Goal: Transaction & Acquisition: Obtain resource

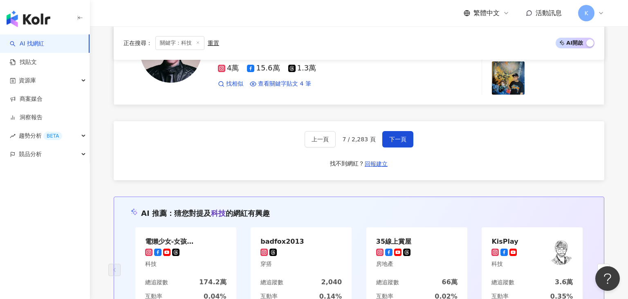
scroll to position [1453, 0]
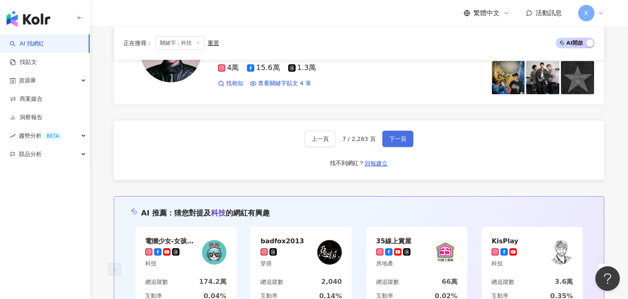
click at [400, 140] on span "下一頁" at bounding box center [397, 138] width 17 height 7
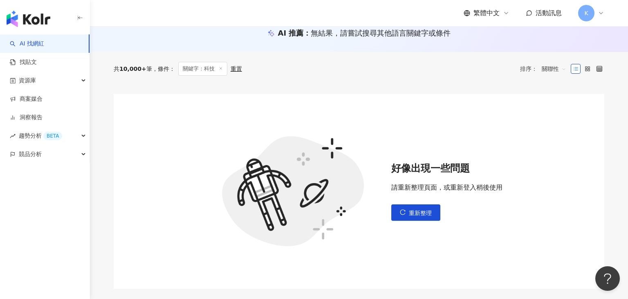
scroll to position [92, 0]
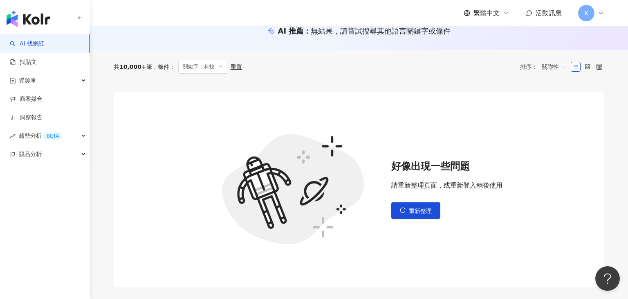
click at [401, 216] on button "重新整理" at bounding box center [415, 210] width 49 height 16
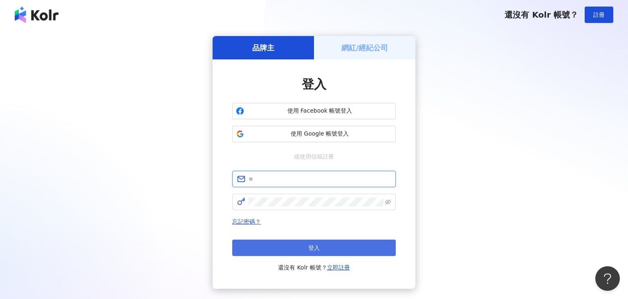
type input "**********"
click at [366, 245] on button "登入" at bounding box center [314, 247] width 164 height 16
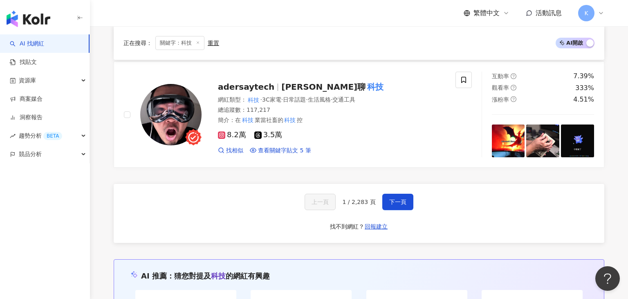
scroll to position [1412, 0]
click at [389, 203] on span "下一頁" at bounding box center [397, 202] width 17 height 7
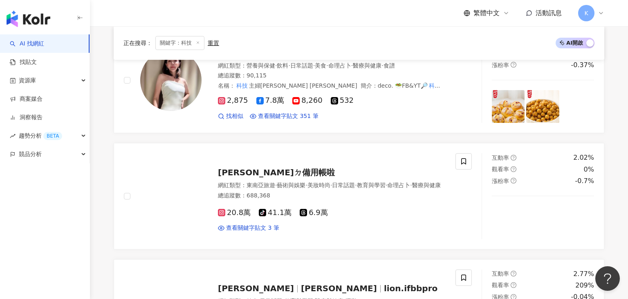
scroll to position [1392, 0]
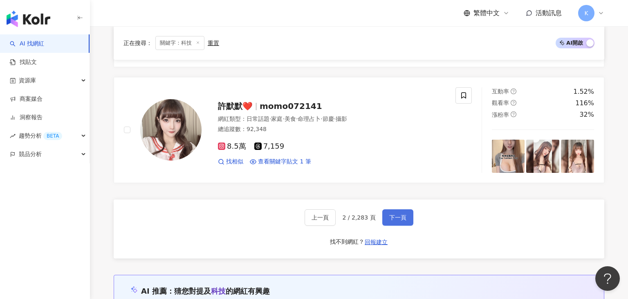
click at [389, 214] on span "下一頁" at bounding box center [397, 217] width 17 height 7
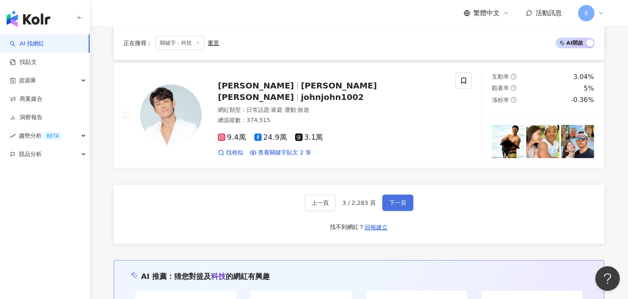
click at [389, 202] on span "下一頁" at bounding box center [397, 202] width 17 height 7
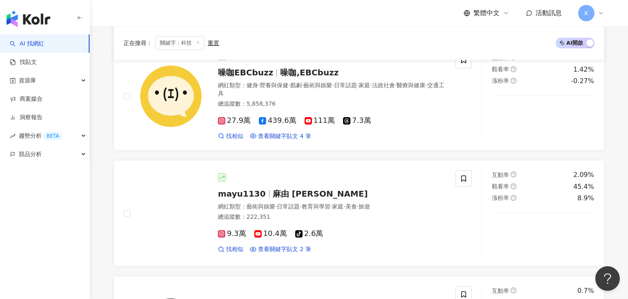
scroll to position [1389, 0]
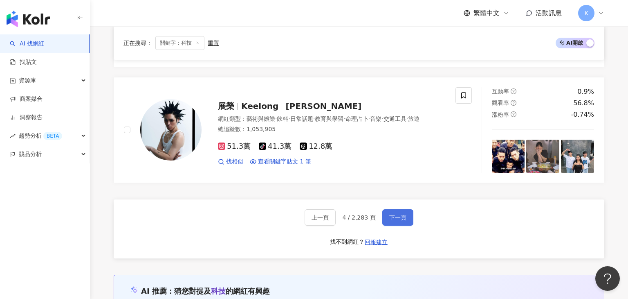
click at [389, 214] on span "下一頁" at bounding box center [397, 217] width 17 height 7
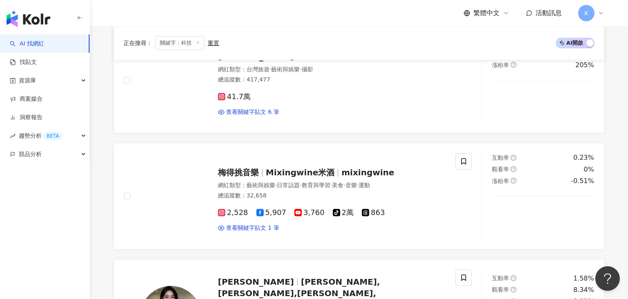
scroll to position [1387, 0]
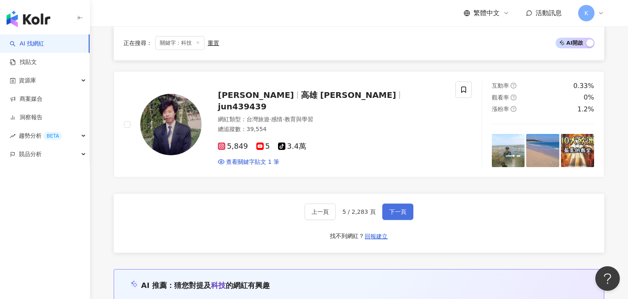
click at [389, 208] on span "下一頁" at bounding box center [397, 211] width 17 height 7
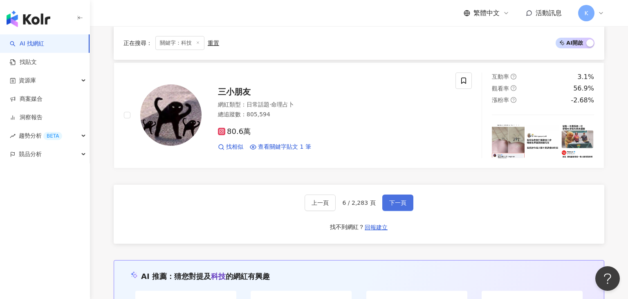
click at [389, 202] on span "下一頁" at bounding box center [397, 202] width 17 height 7
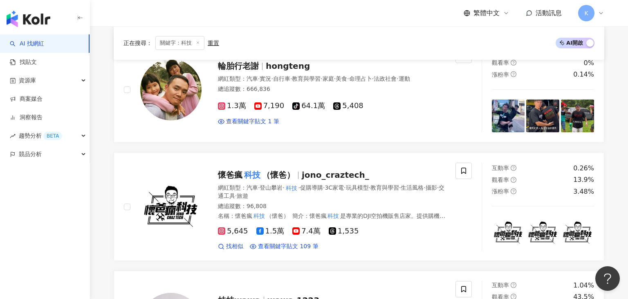
scroll to position [257, 0]
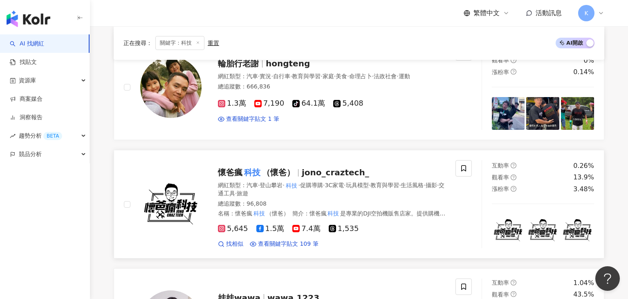
click at [423, 226] on div "5,645 1.5萬 7.4萬 1,535" at bounding box center [332, 228] width 228 height 9
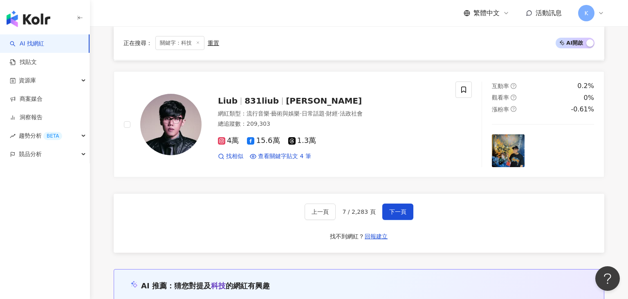
scroll to position [1404, 0]
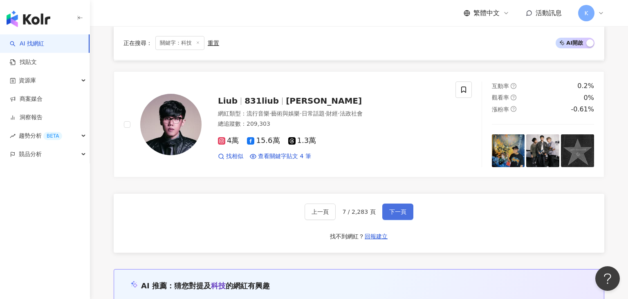
click at [393, 214] on span "下一頁" at bounding box center [397, 211] width 17 height 7
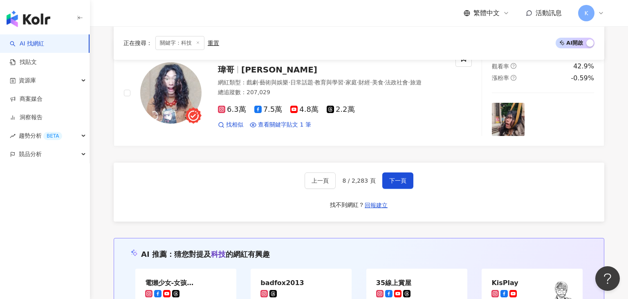
scroll to position [1410, 0]
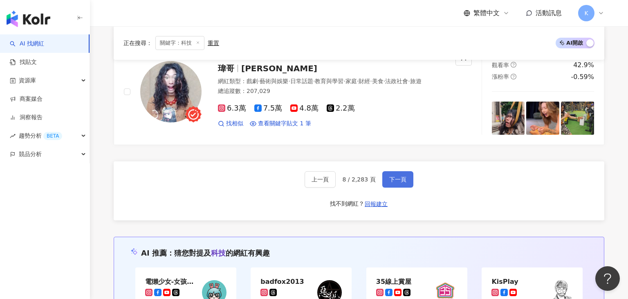
click at [399, 179] on span "下一頁" at bounding box center [397, 179] width 17 height 7
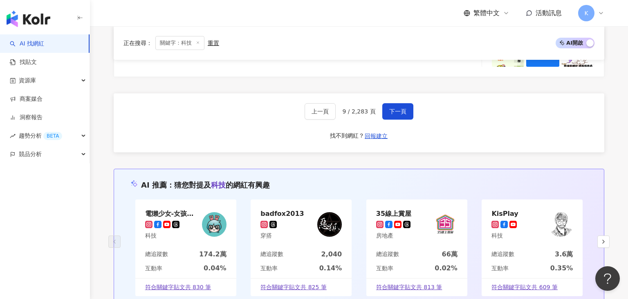
scroll to position [1491, 0]
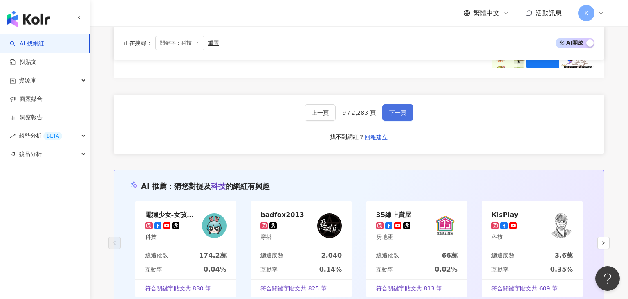
click at [400, 106] on button "下一頁" at bounding box center [397, 112] width 31 height 16
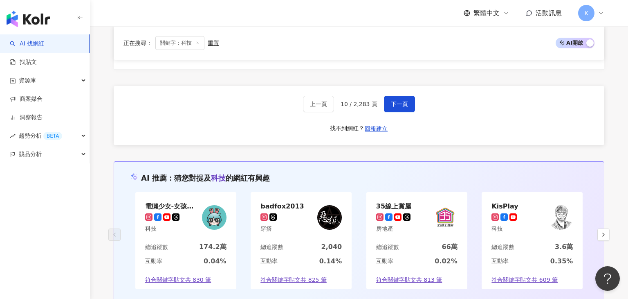
scroll to position [1528, 0]
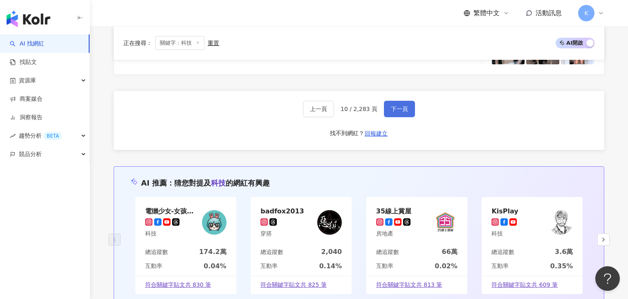
click at [405, 106] on span "下一頁" at bounding box center [399, 109] width 17 height 7
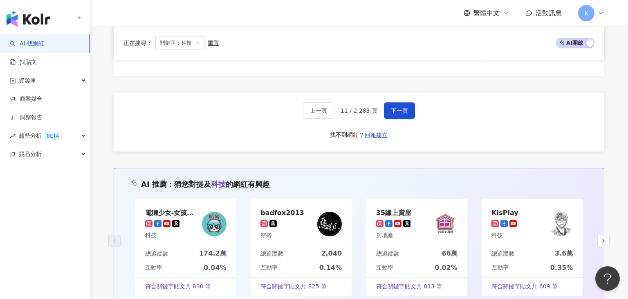
scroll to position [1507, 0]
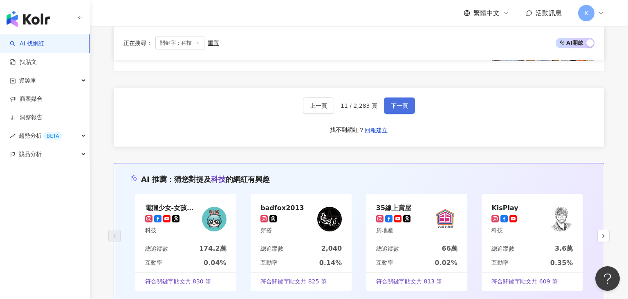
click at [393, 107] on button "下一頁" at bounding box center [399, 105] width 31 height 16
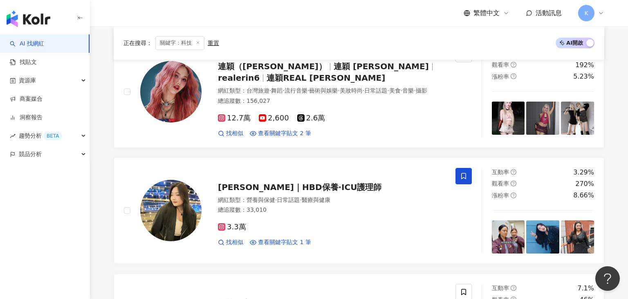
scroll to position [0, 0]
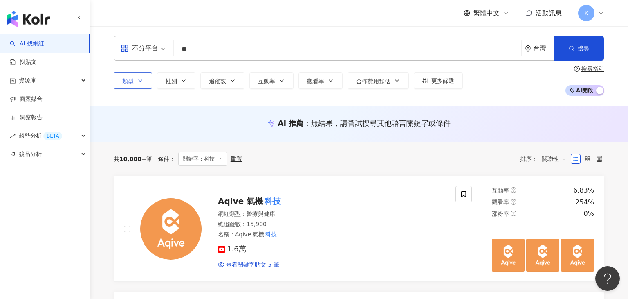
click at [140, 83] on icon "button" at bounding box center [140, 80] width 7 height 7
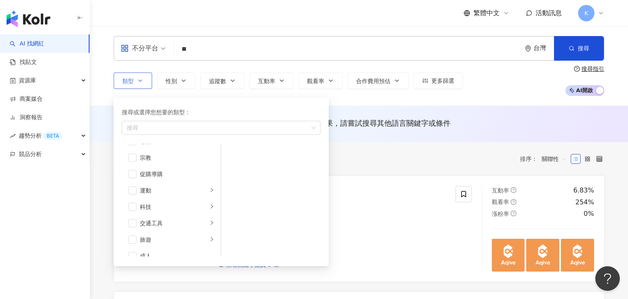
scroll to position [275, 0]
click at [143, 202] on div "科技" at bounding box center [174, 205] width 68 height 9
click at [130, 205] on span "button" at bounding box center [132, 206] width 8 height 8
click at [240, 48] on input "**" at bounding box center [347, 49] width 341 height 16
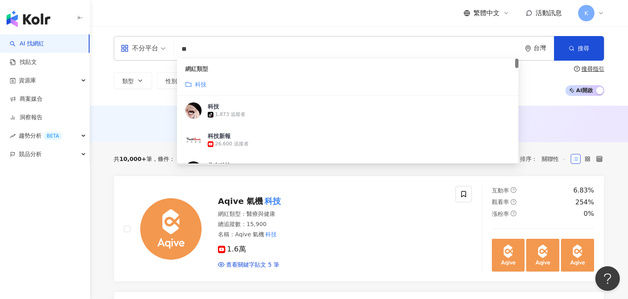
type input "*"
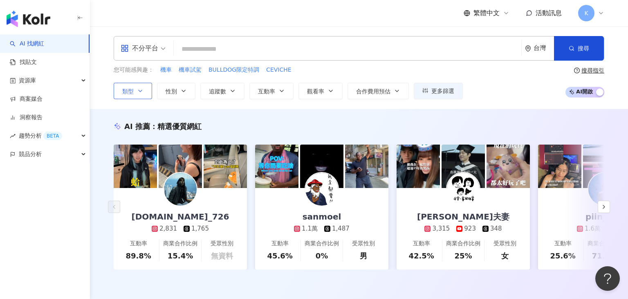
click at [137, 90] on icon "button" at bounding box center [140, 91] width 7 height 7
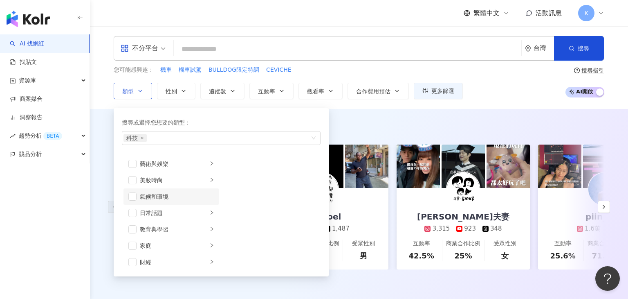
scroll to position [283, 0]
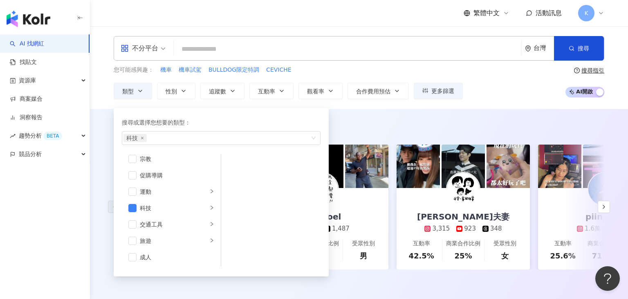
click at [412, 120] on div "AI 推薦 ： 精選優質網紅 y.ch_726 2,831 1,765 互動率 89.8% 商業合作比例 15.4% 受眾性別 無資料 sanmoel 1.1…" at bounding box center [359, 204] width 538 height 190
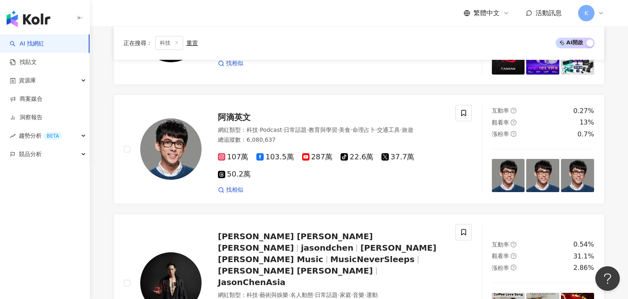
scroll to position [353, 0]
click at [402, 130] on span "·" at bounding box center [401, 129] width 2 height 7
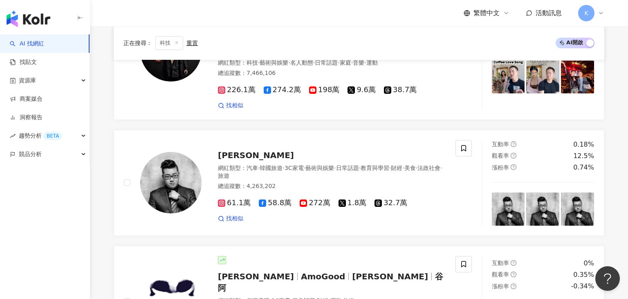
scroll to position [587, 0]
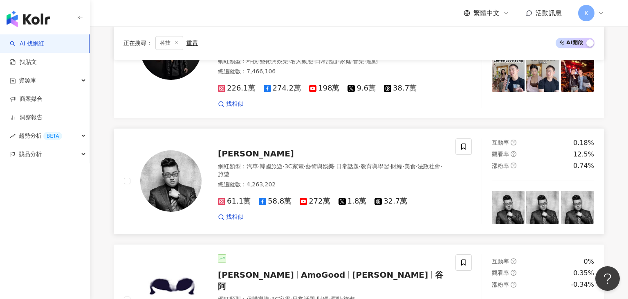
click at [429, 190] on div "61.1萬 58.8萬 272萬 1.8萬 32.7萬 找相似" at bounding box center [332, 205] width 228 height 30
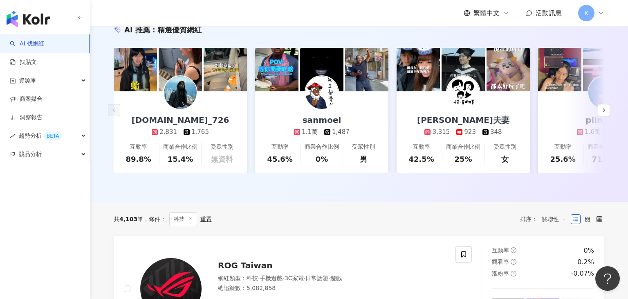
scroll to position [0, 0]
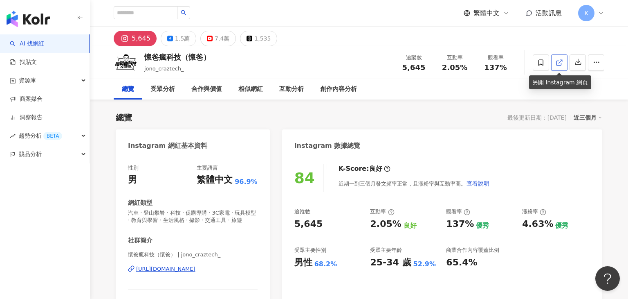
click at [560, 66] on icon at bounding box center [559, 62] width 7 height 7
click at [579, 64] on icon "button" at bounding box center [578, 61] width 7 height 7
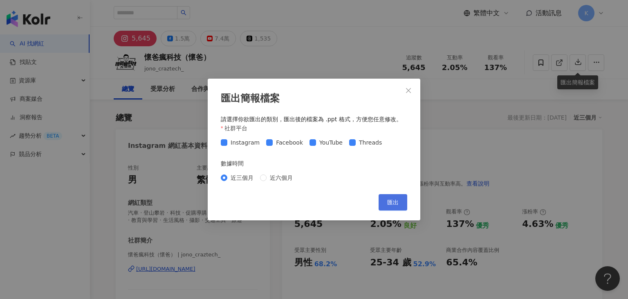
click at [402, 199] on button "匯出" at bounding box center [393, 202] width 29 height 16
click at [619, 177] on div "匯出簡報檔案 請選擇你欲匯出的類別，匯出後的檔案為 .ppt 格式，方便您任意修改。 社群平台 Instagram Facebook YouTube Thre…" at bounding box center [314, 149] width 628 height 299
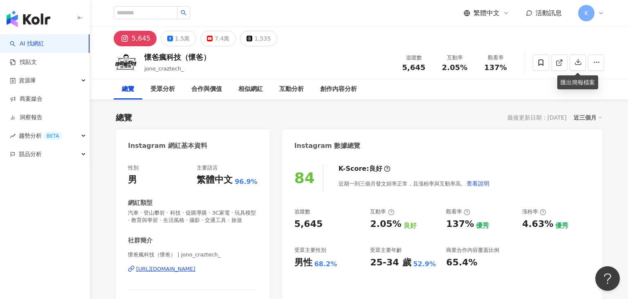
click at [369, 62] on div "懷爸瘋科技（懷爸） jono_craztech_ 追蹤數 5,645 互動率 2.05% 觀看率 137%" at bounding box center [358, 62] width 523 height 32
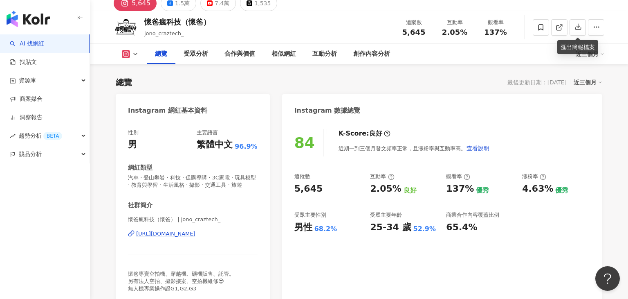
scroll to position [38, 0]
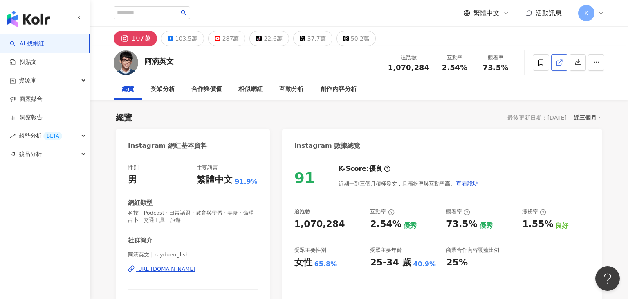
click at [557, 58] on span at bounding box center [559, 62] width 7 height 9
click at [573, 60] on button "button" at bounding box center [578, 62] width 16 height 16
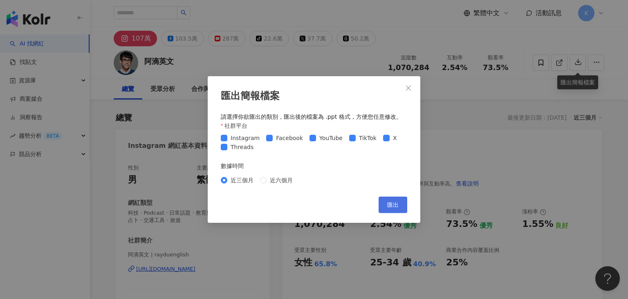
click at [382, 198] on button "匯出" at bounding box center [393, 204] width 29 height 16
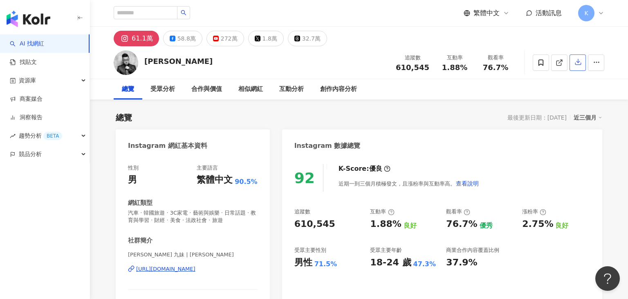
click at [576, 63] on icon "button" at bounding box center [578, 61] width 7 height 7
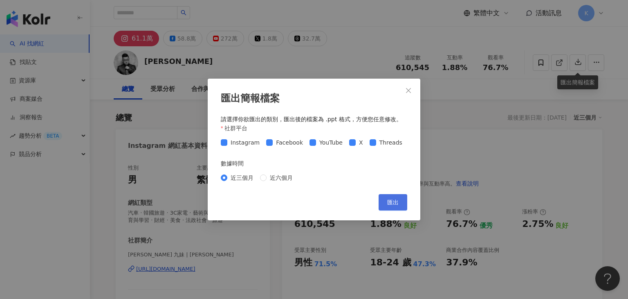
click at [390, 201] on span "匯出" at bounding box center [392, 202] width 11 height 7
